Goal: Task Accomplishment & Management: Use online tool/utility

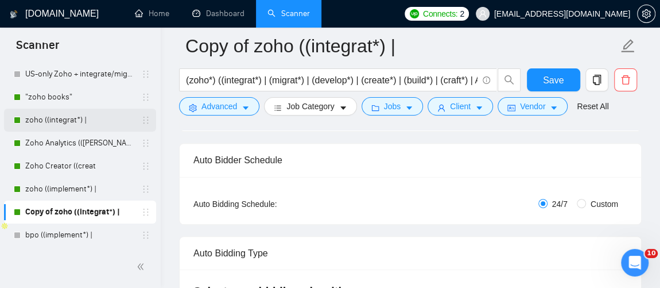
click at [82, 125] on link "zoho ((integrat*) |" at bounding box center [79, 119] width 109 height 23
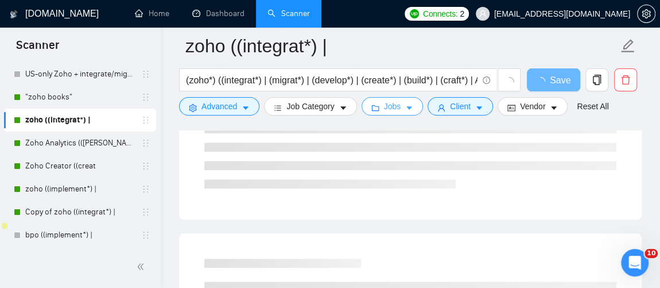
click at [379, 107] on button "Jobs" at bounding box center [393, 106] width 62 height 18
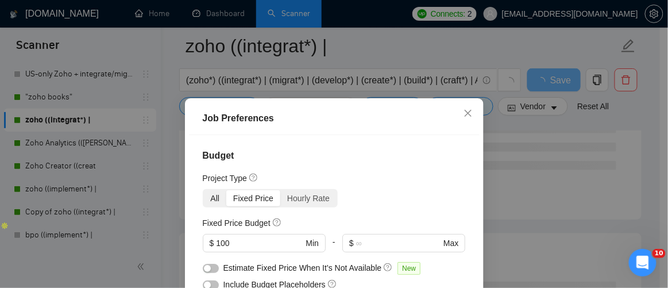
click at [209, 190] on div "All" at bounding box center [215, 198] width 23 height 16
click at [204, 190] on input "All" at bounding box center [204, 190] width 0 height 0
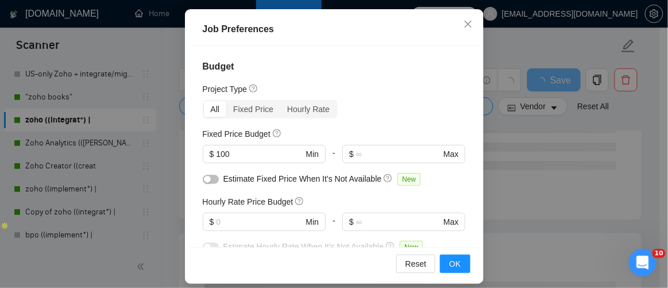
scroll to position [98, 0]
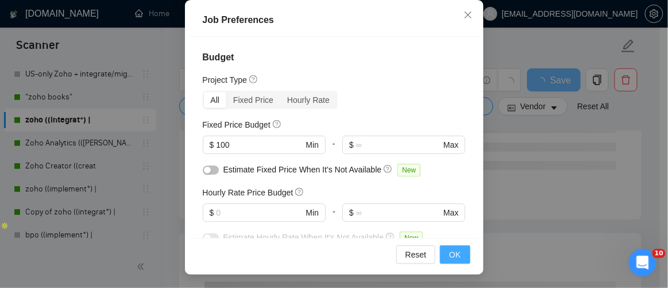
click at [456, 257] on span "OK" at bounding box center [454, 254] width 11 height 13
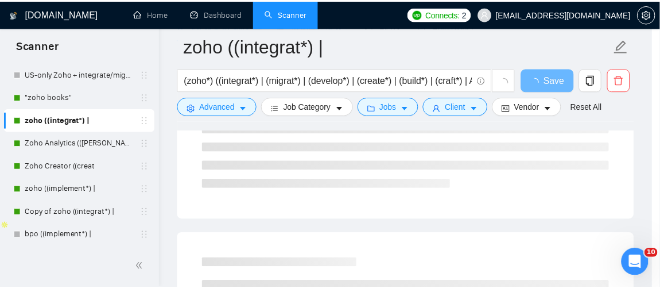
scroll to position [69, 0]
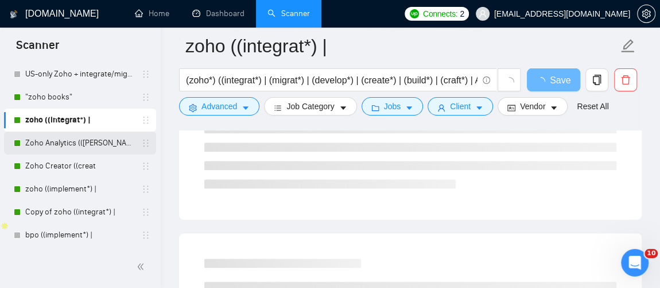
click at [66, 146] on link "Zoho Analytics (([PERSON_NAME]" at bounding box center [79, 142] width 109 height 23
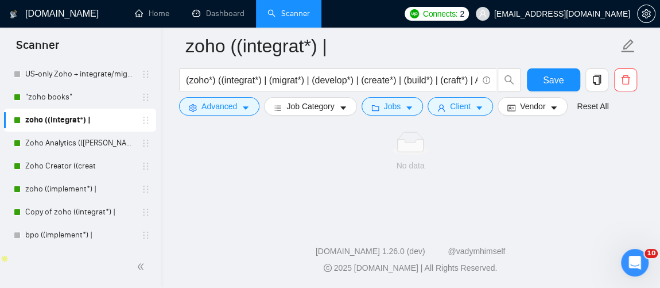
scroll to position [131, 0]
click at [68, 93] on link ""zoho books"" at bounding box center [79, 97] width 109 height 23
